Goal: Find specific page/section: Find specific page/section

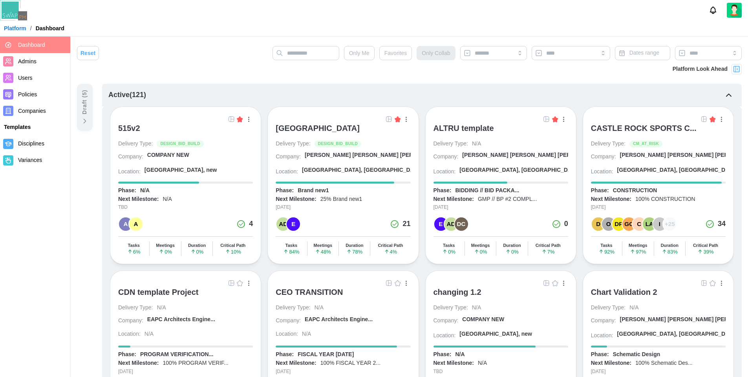
click at [85, 116] on div "Draft ( 5 )" at bounding box center [85, 107] width 16 height 47
click at [84, 105] on div "Draft ( 5 )" at bounding box center [85, 102] width 9 height 25
click at [86, 98] on div "Draft ( 5 )" at bounding box center [85, 102] width 9 height 25
click at [182, 51] on div "Reset Only Me Favorites Only Collab Dates range" at bounding box center [409, 55] width 665 height 18
click at [196, 29] on div "Platform / Dashboard" at bounding box center [374, 28] width 748 height 12
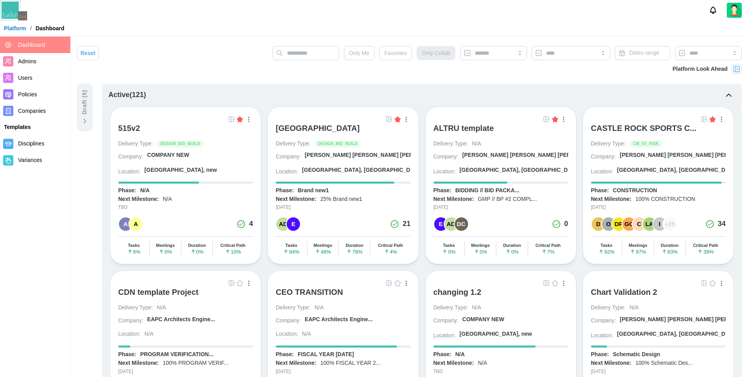
click at [80, 122] on div "Draft ( 5 )" at bounding box center [85, 107] width 16 height 47
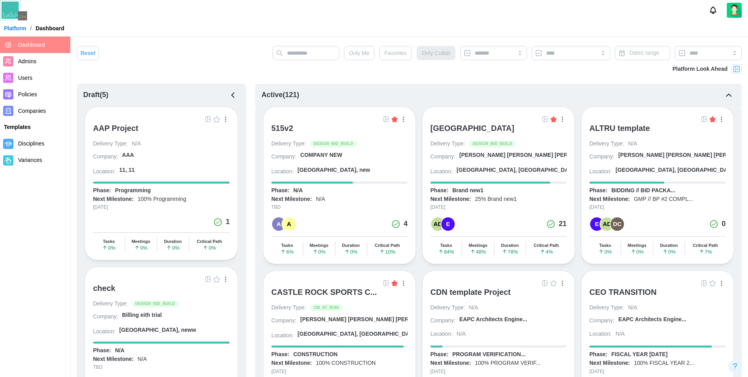
click at [337, 130] on div "515v2" at bounding box center [339, 131] width 136 height 17
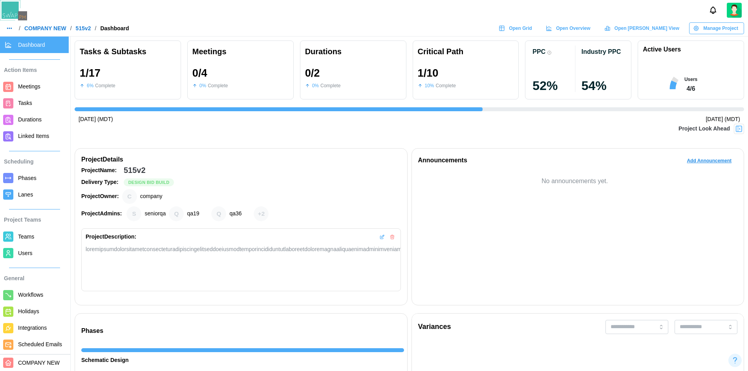
scroll to position [0, 544]
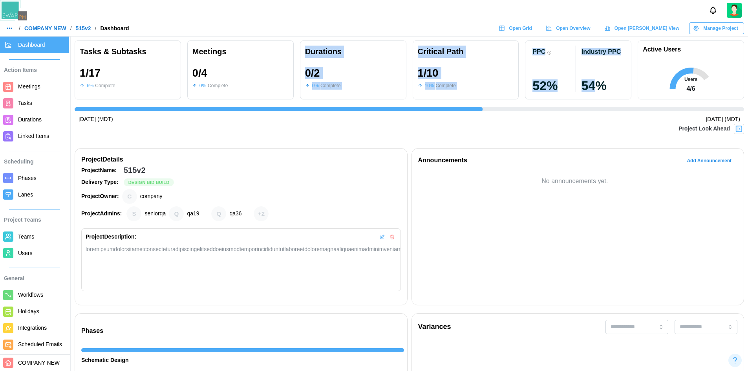
drag, startPoint x: 268, startPoint y: 86, endPoint x: 620, endPoint y: 94, distance: 352.1
click at [620, 94] on div "Tasks & Subtasks 1 / 17 6 % Complete Meetings 0 / 4 0 % Complete Durations 0 / …" at bounding box center [410, 69] width 670 height 59
click at [742, 126] on img at bounding box center [739, 129] width 8 height 8
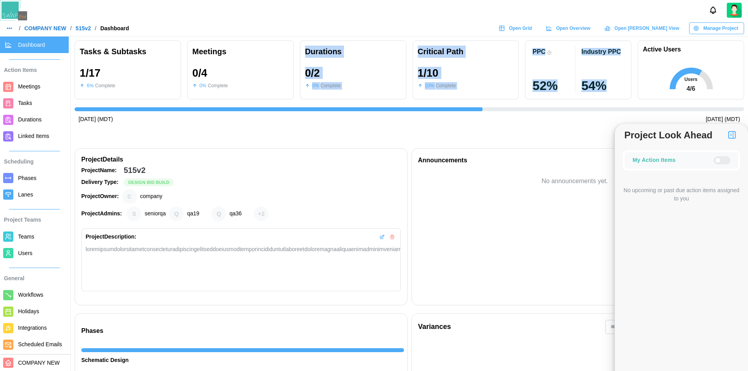
click at [723, 163] on div at bounding box center [725, 160] width 9 height 7
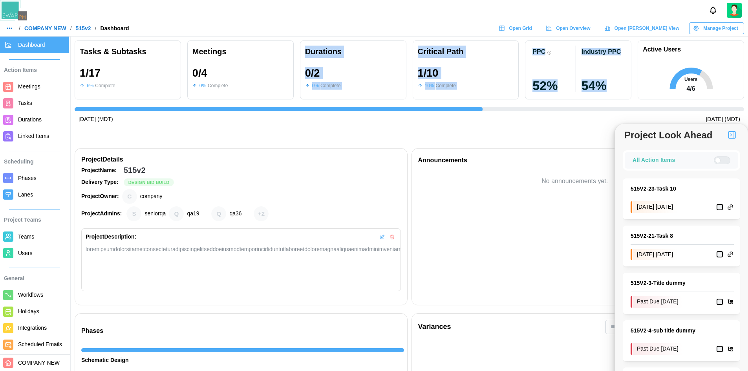
click at [723, 163] on div at bounding box center [725, 160] width 9 height 7
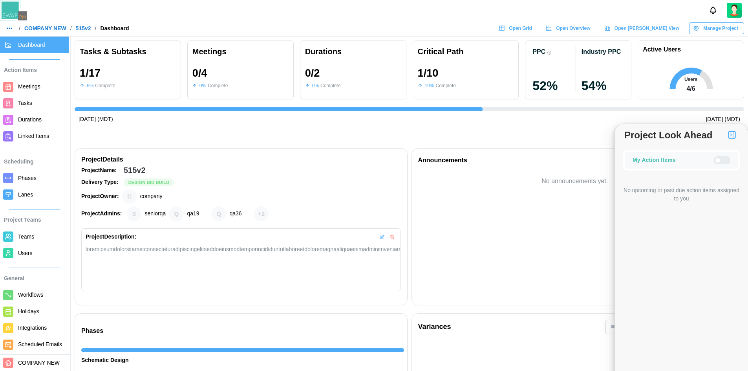
click at [436, 142] on div "Project Look Ahead" at bounding box center [410, 134] width 670 height 20
